Goal: Book appointment/travel/reservation

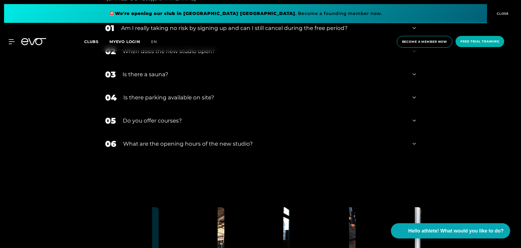
scroll to position [1929, 0]
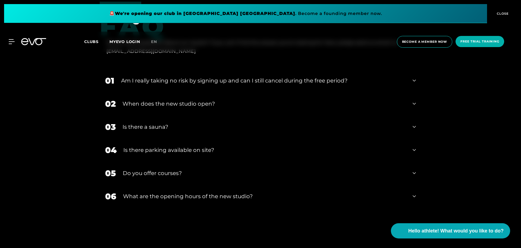
click at [414, 79] on icon at bounding box center [414, 80] width 3 height 7
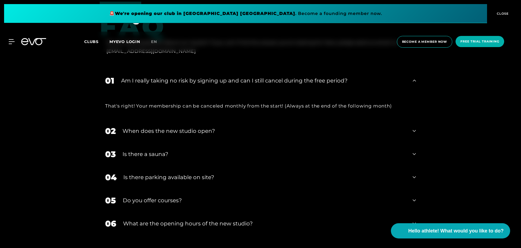
click at [414, 79] on icon at bounding box center [414, 80] width 3 height 7
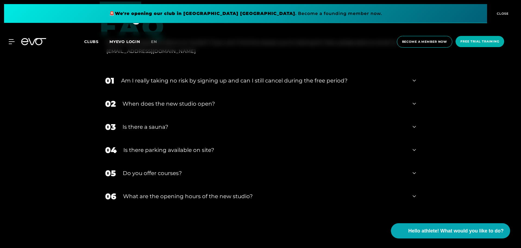
click at [417, 103] on div "02 When does the new studio open?" at bounding box center [261, 103] width 322 height 23
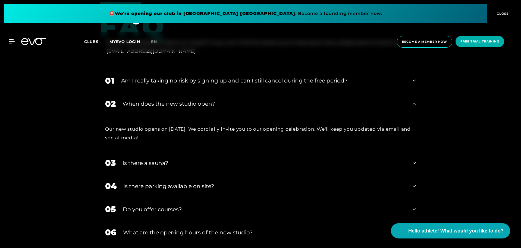
click at [417, 103] on div "02 When does the new studio open?" at bounding box center [261, 103] width 322 height 23
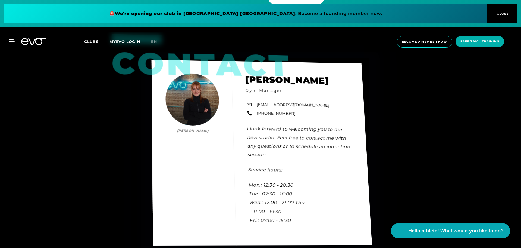
scroll to position [1594, 0]
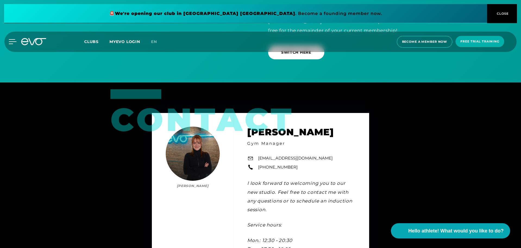
click at [11, 42] on icon at bounding box center [13, 41] width 8 height 5
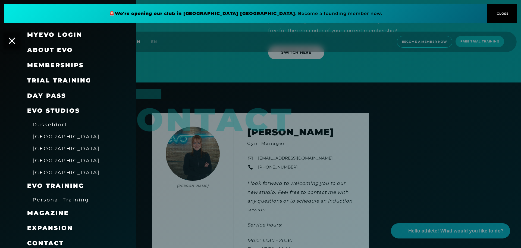
drag, startPoint x: 65, startPoint y: 65, endPoint x: 51, endPoint y: 96, distance: 33.9
click at [67, 77] on font "Trial training" at bounding box center [59, 80] width 64 height 7
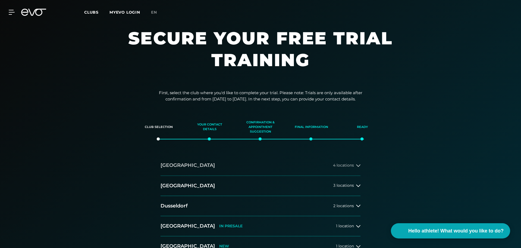
click at [337, 159] on button "[GEOGRAPHIC_DATA] 4 locations" at bounding box center [261, 165] width 200 height 20
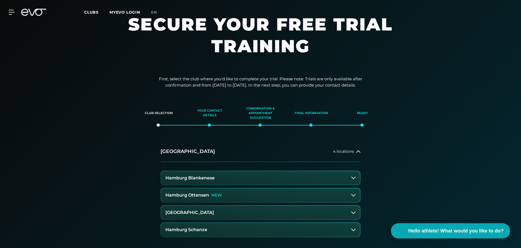
scroll to position [27, 0]
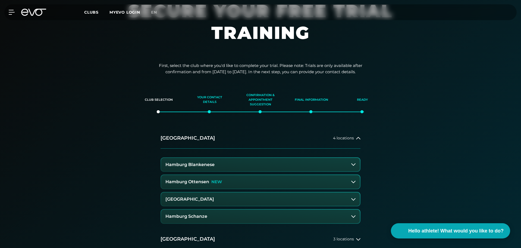
click at [302, 181] on button "Hamburg Ottensen NEW" at bounding box center [260, 182] width 199 height 14
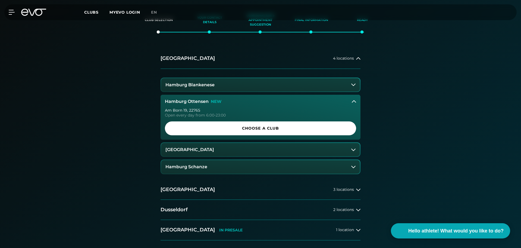
scroll to position [109, 0]
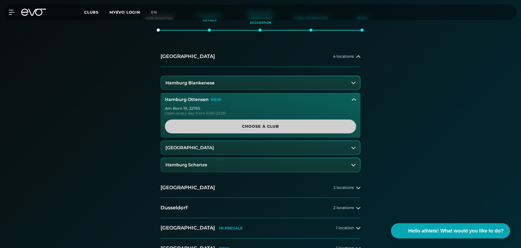
click at [330, 125] on span "Choose a club" at bounding box center [260, 126] width 165 height 6
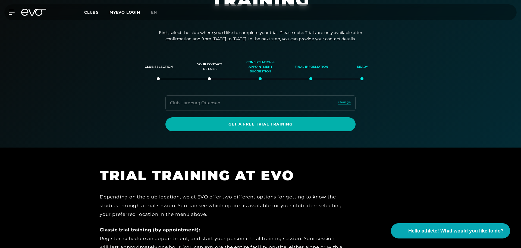
scroll to position [33, 0]
